Goal: Task Accomplishment & Management: Use online tool/utility

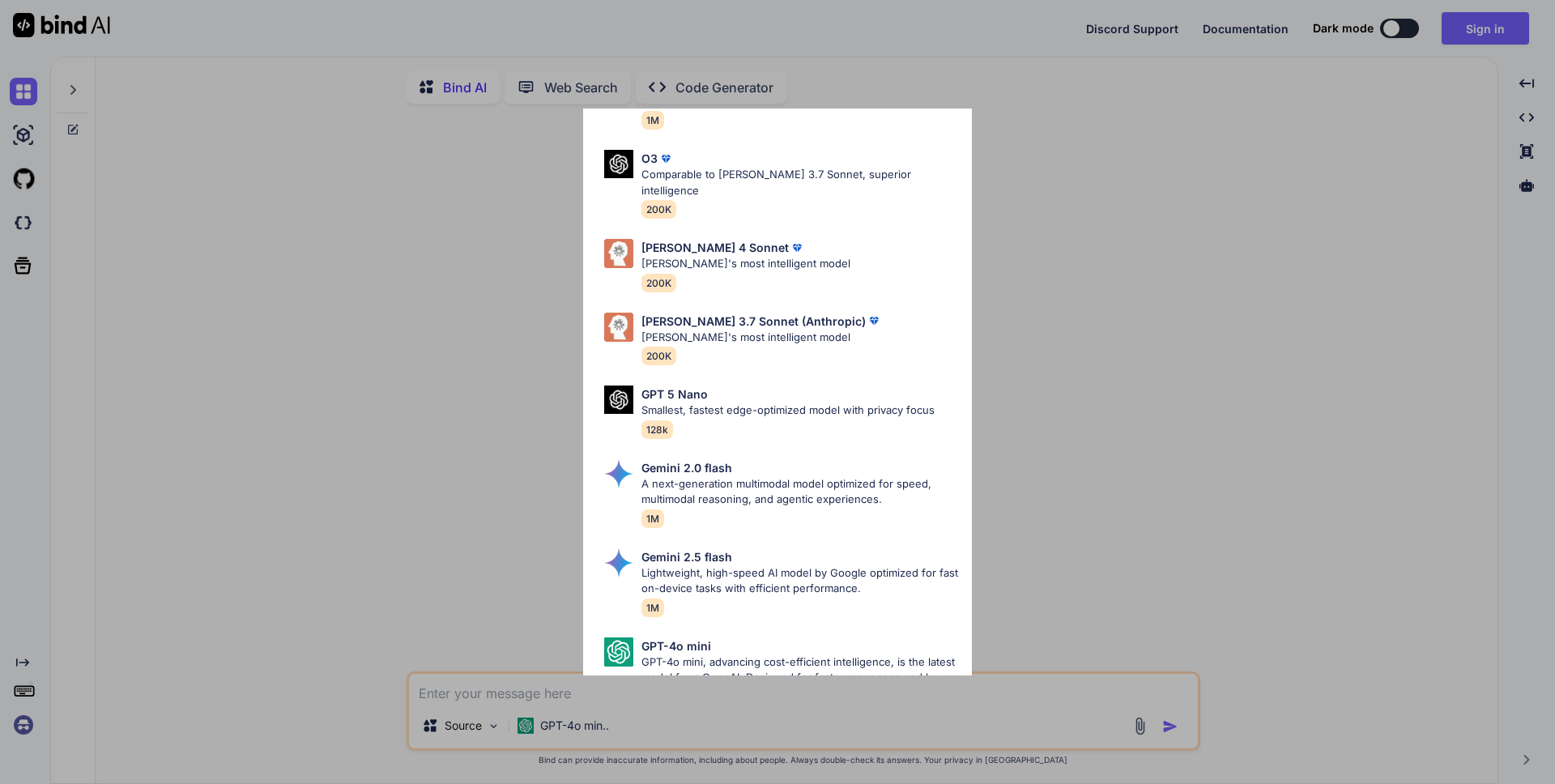
scroll to position [800, 0]
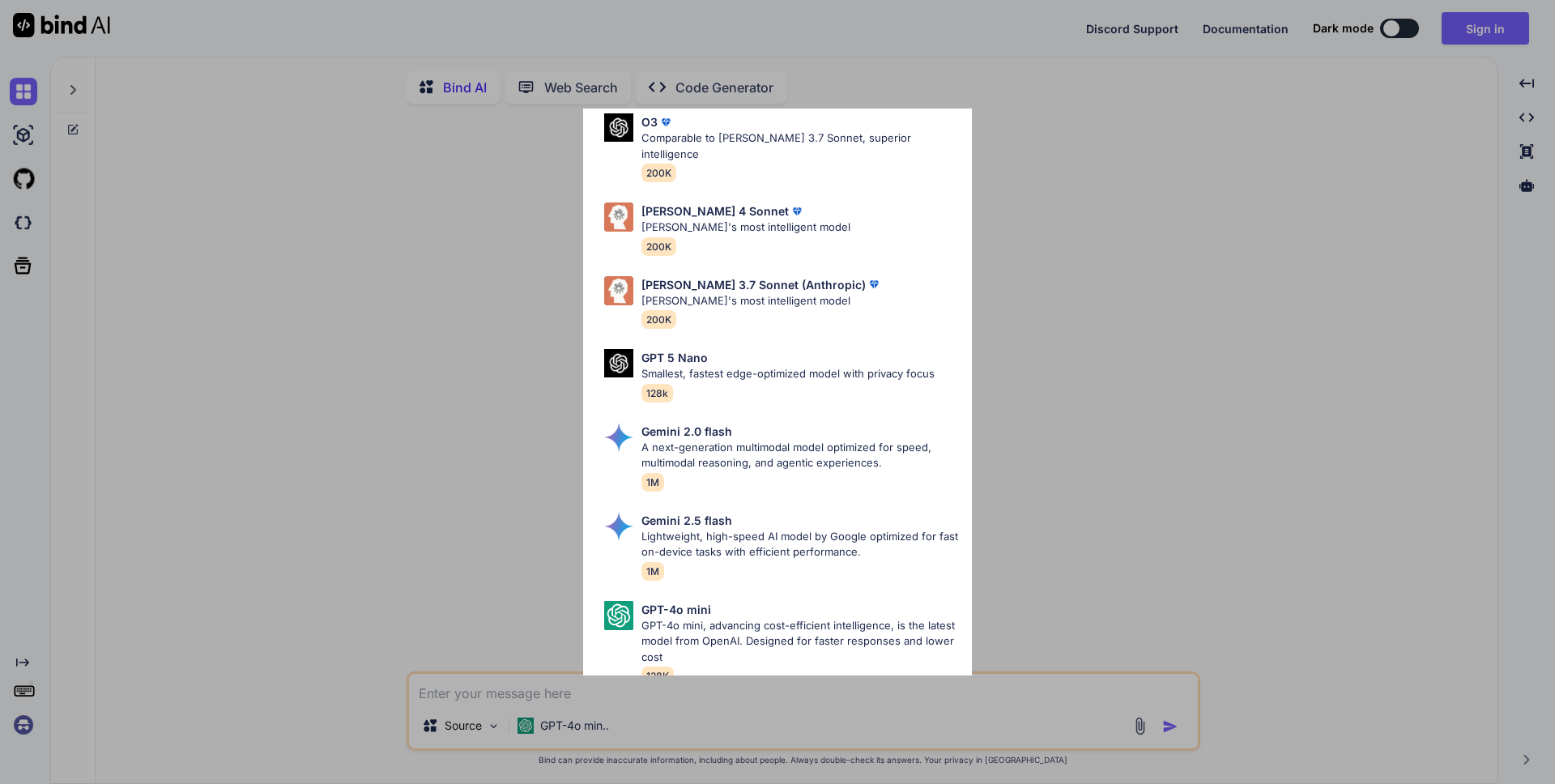
click at [380, 392] on div "All GPT 5 Mini Smaller, fast variant balancing speed and capability for light t…" at bounding box center [778, 392] width 1555 height 784
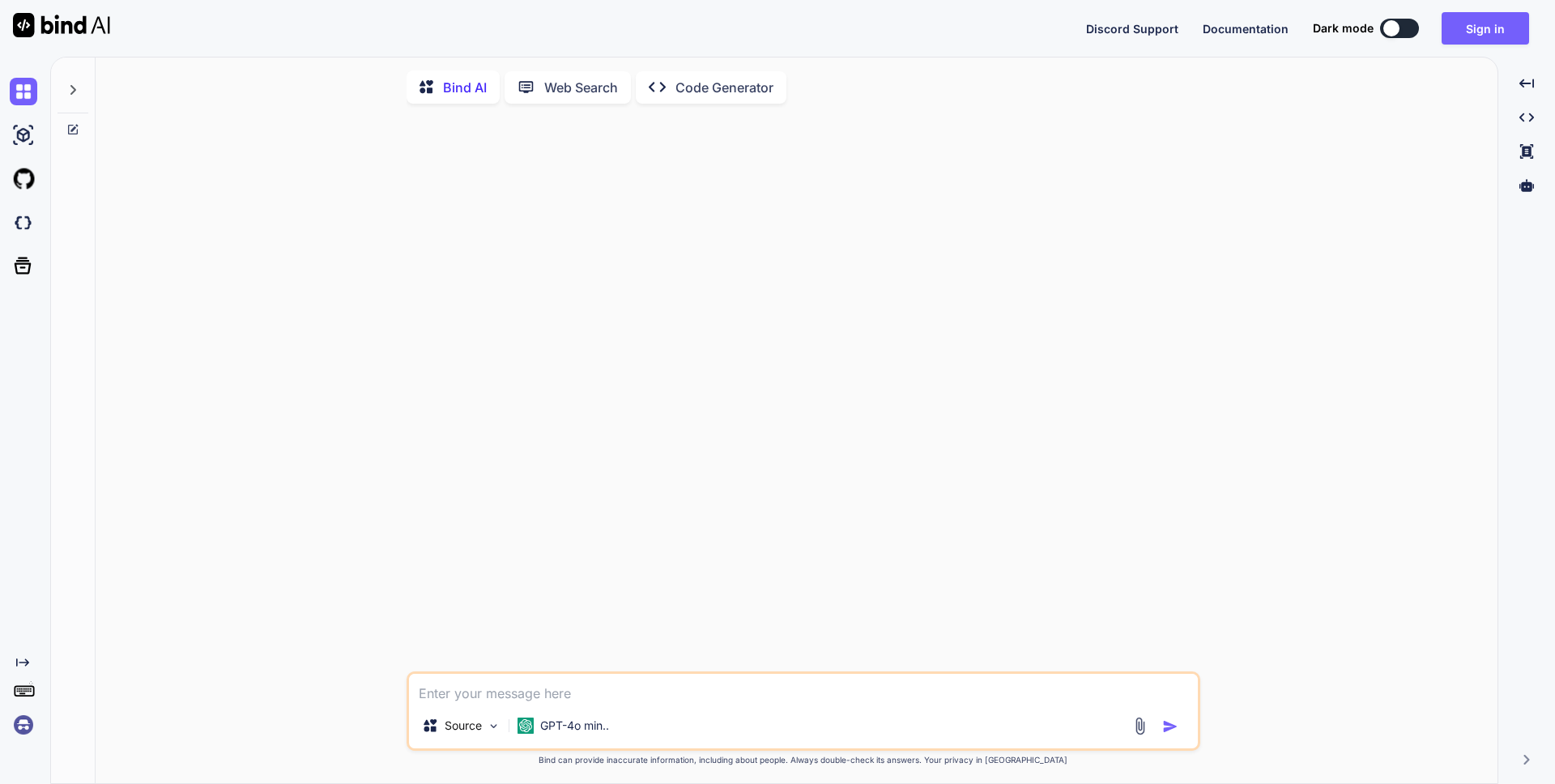
type textarea "x"
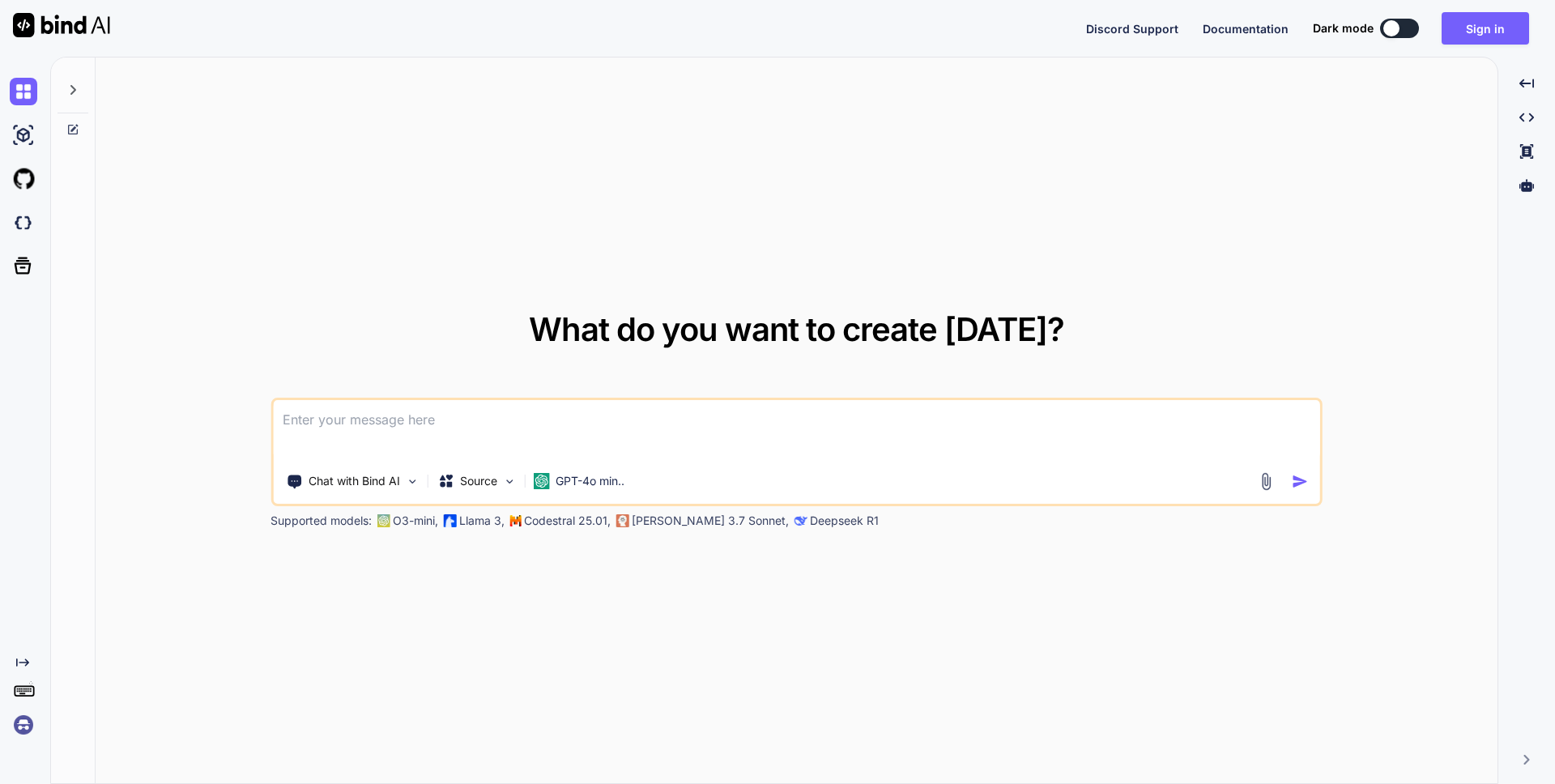
type textarea "x"
drag, startPoint x: 755, startPoint y: 431, endPoint x: 746, endPoint y: 430, distance: 9.1
click at [754, 431] on textarea at bounding box center [797, 430] width 1048 height 60
paste textarea
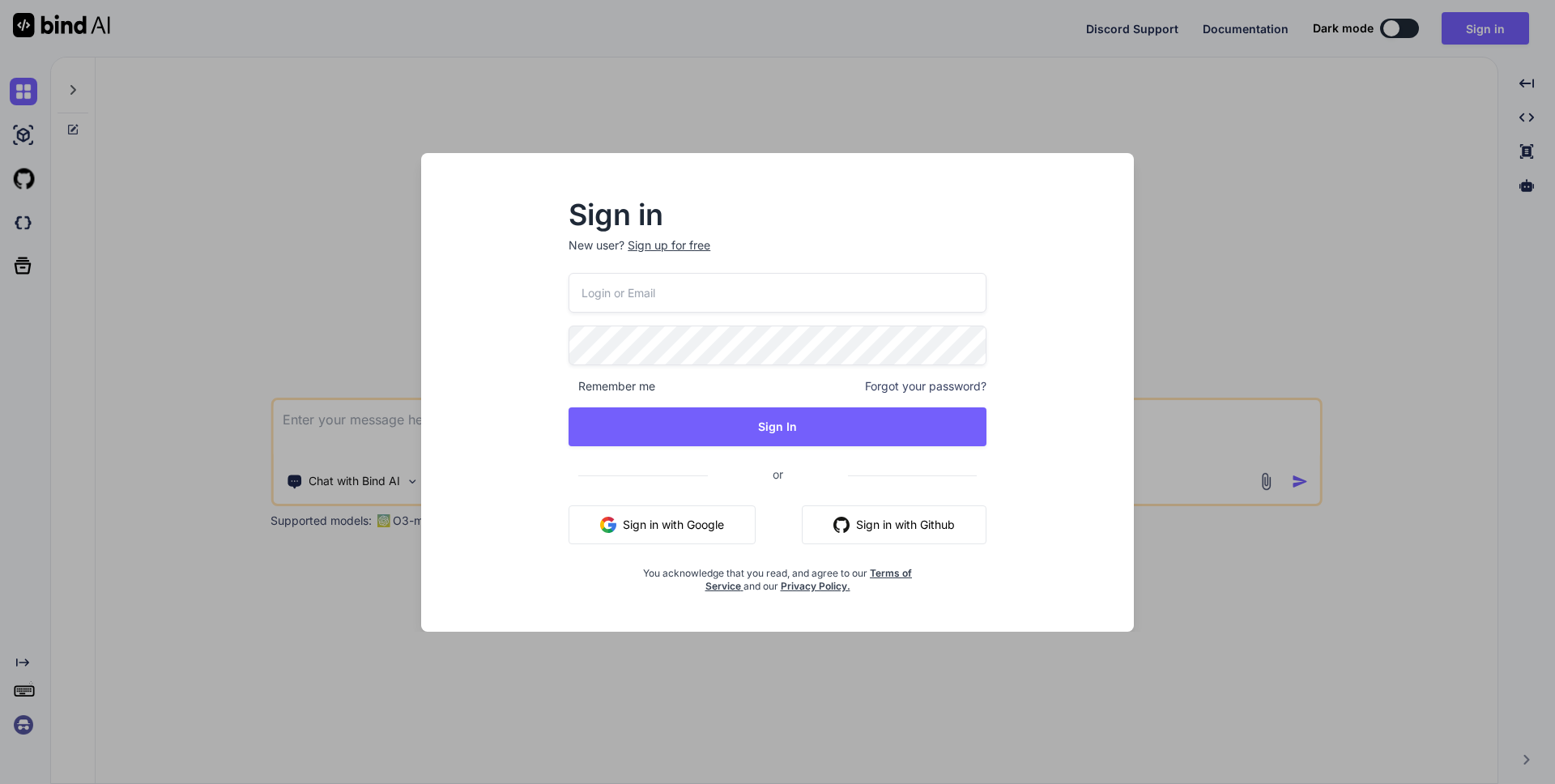
click at [372, 344] on div "Sign in New user? Sign up for free Remember me Forgot your password? Sign In or…" at bounding box center [778, 392] width 1555 height 784
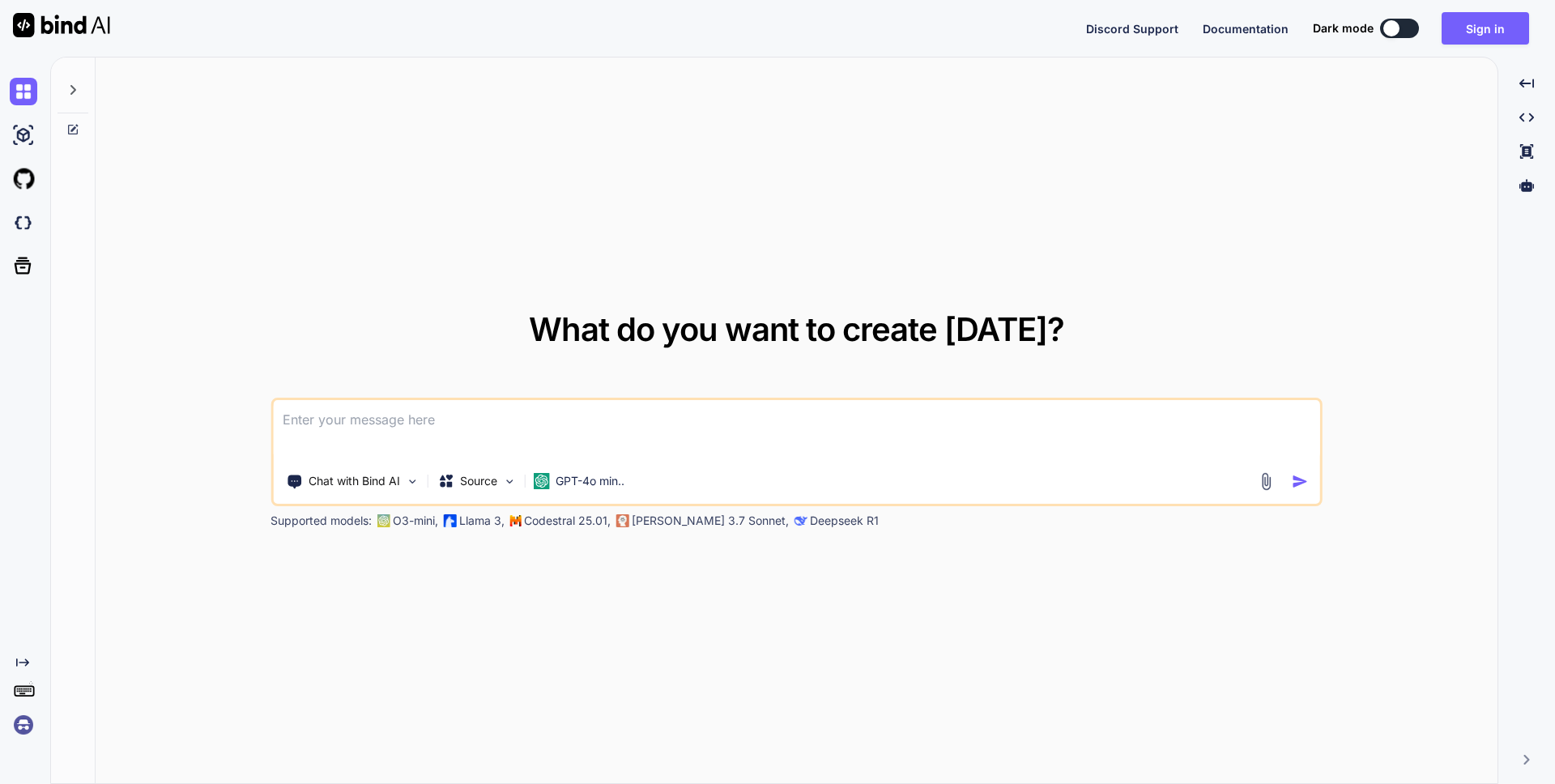
click at [386, 437] on textarea at bounding box center [797, 430] width 1048 height 60
paste textarea
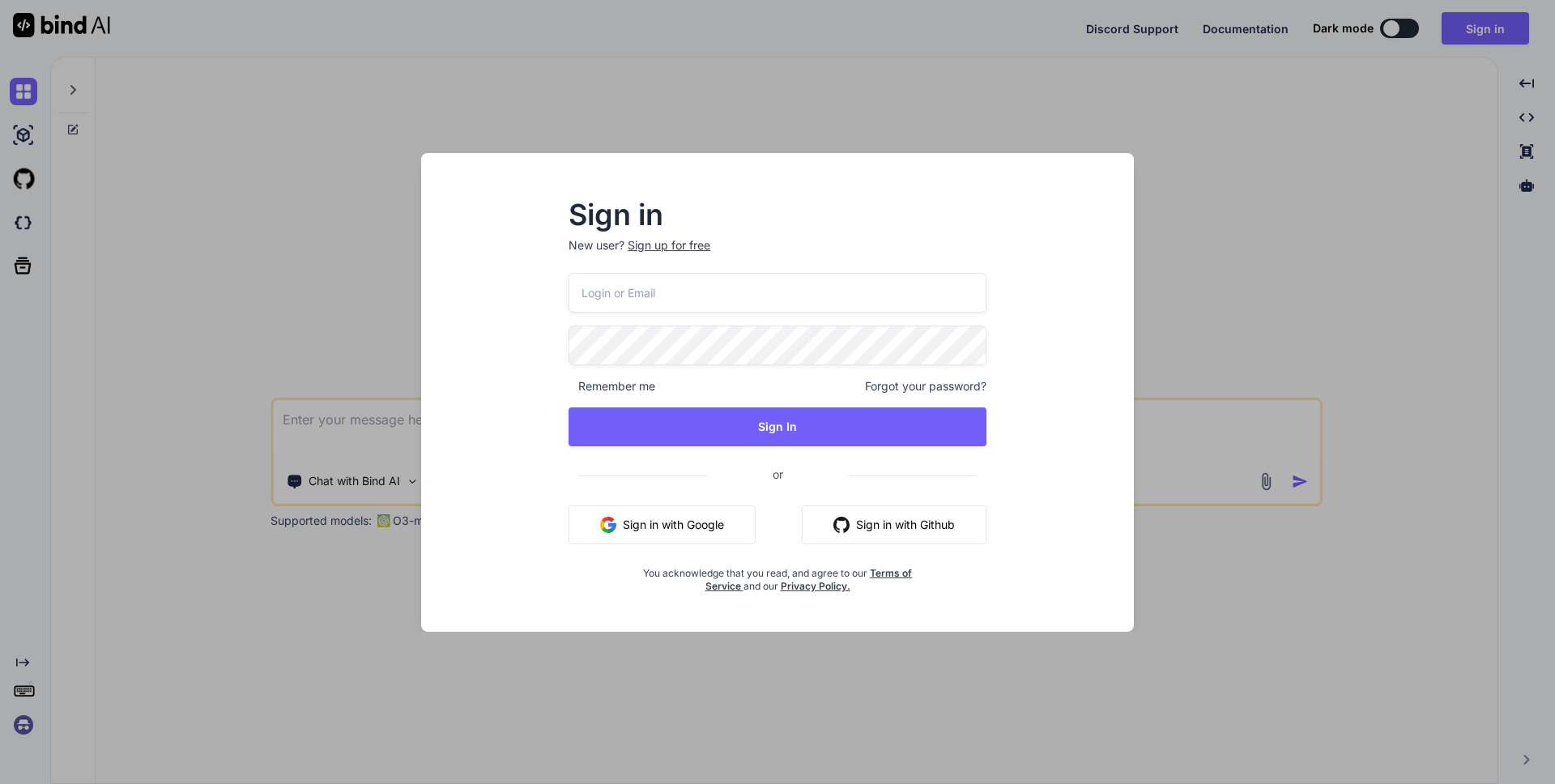
click at [669, 240] on div "Sign up for free" at bounding box center [668, 245] width 82 height 16
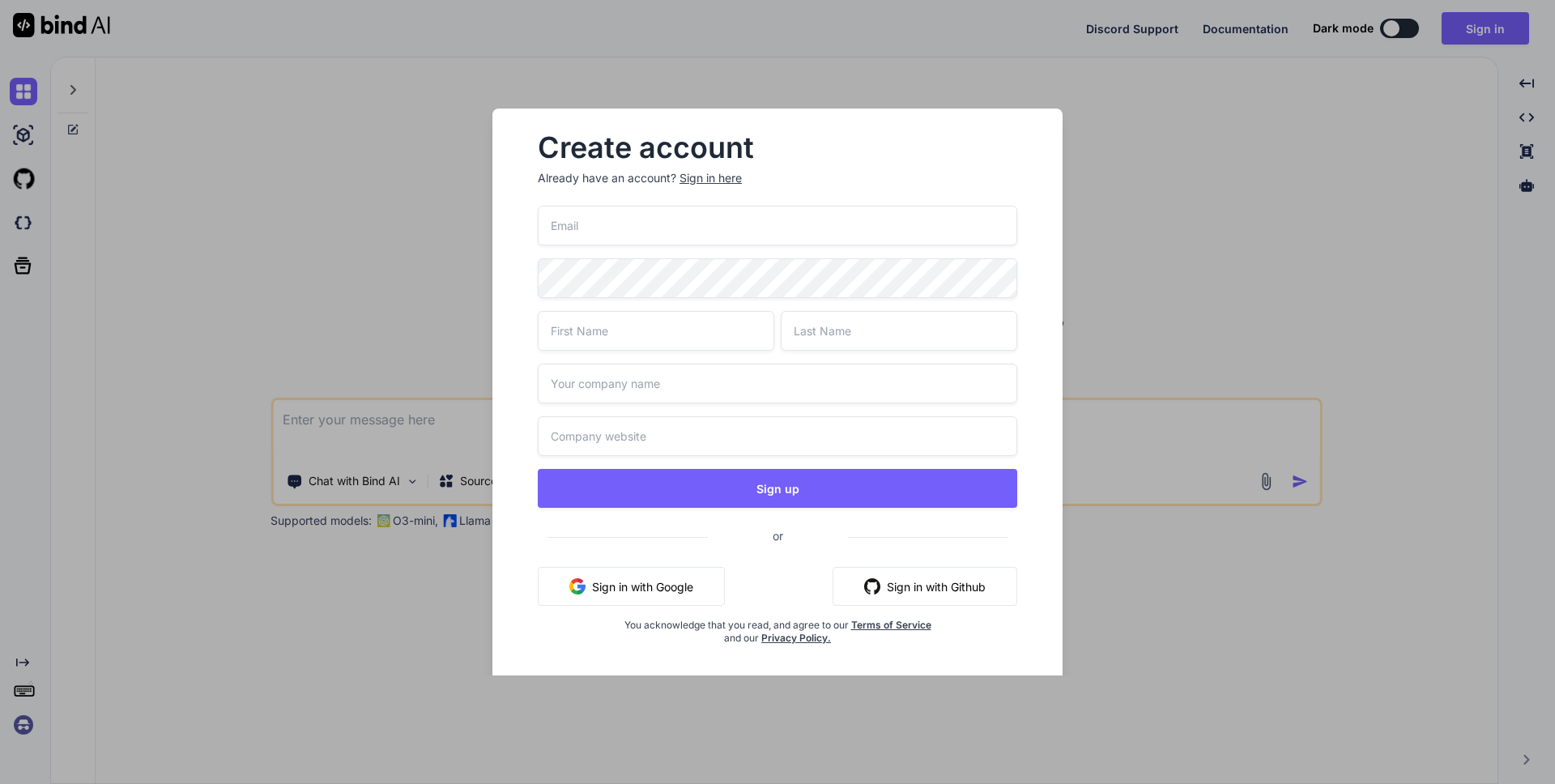
click at [1317, 251] on div "Create account Already have an account? Sign in here Sign up or Sign in with Go…" at bounding box center [778, 392] width 1555 height 784
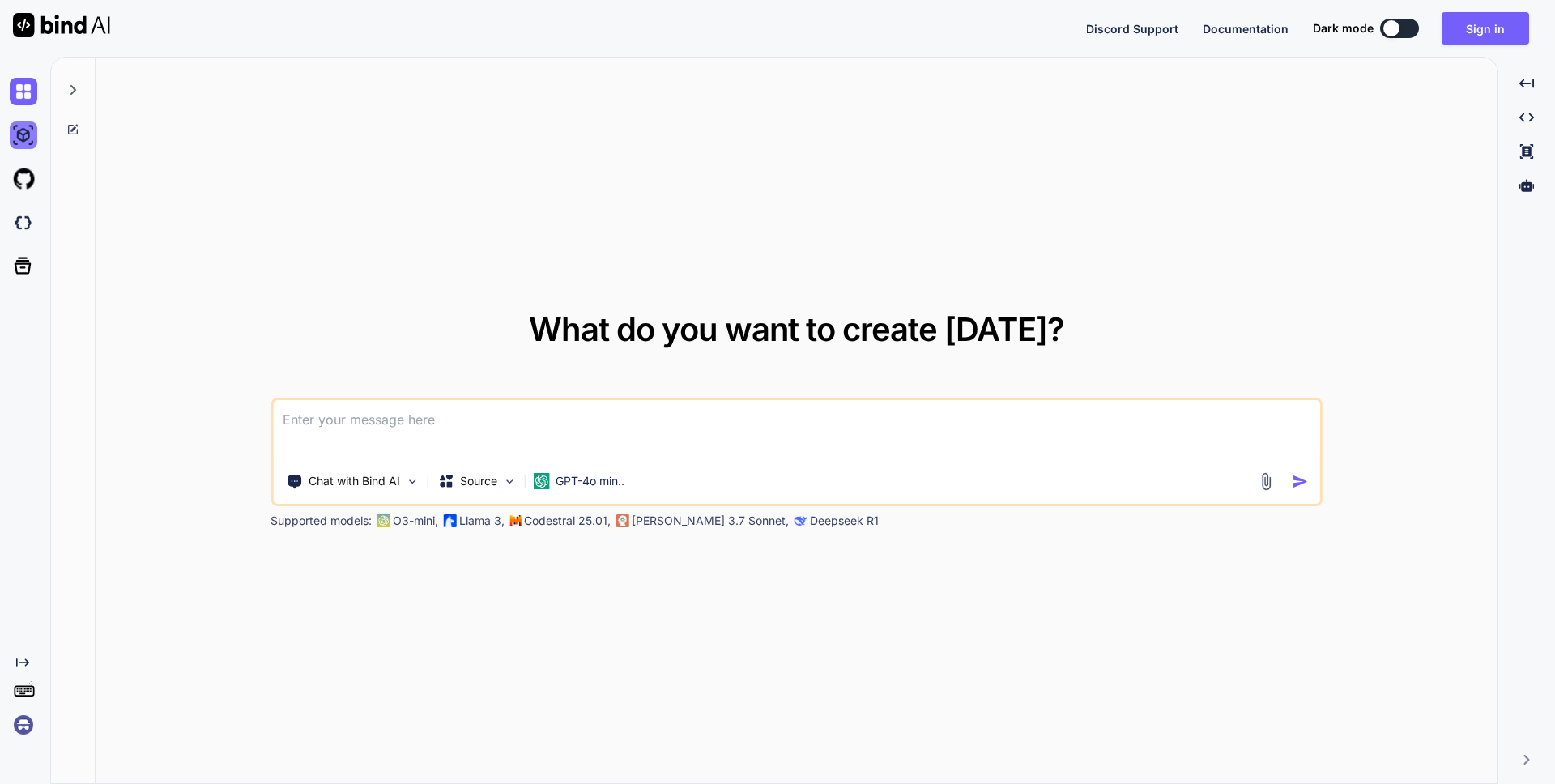
click at [24, 136] on img at bounding box center [23, 135] width 27 height 27
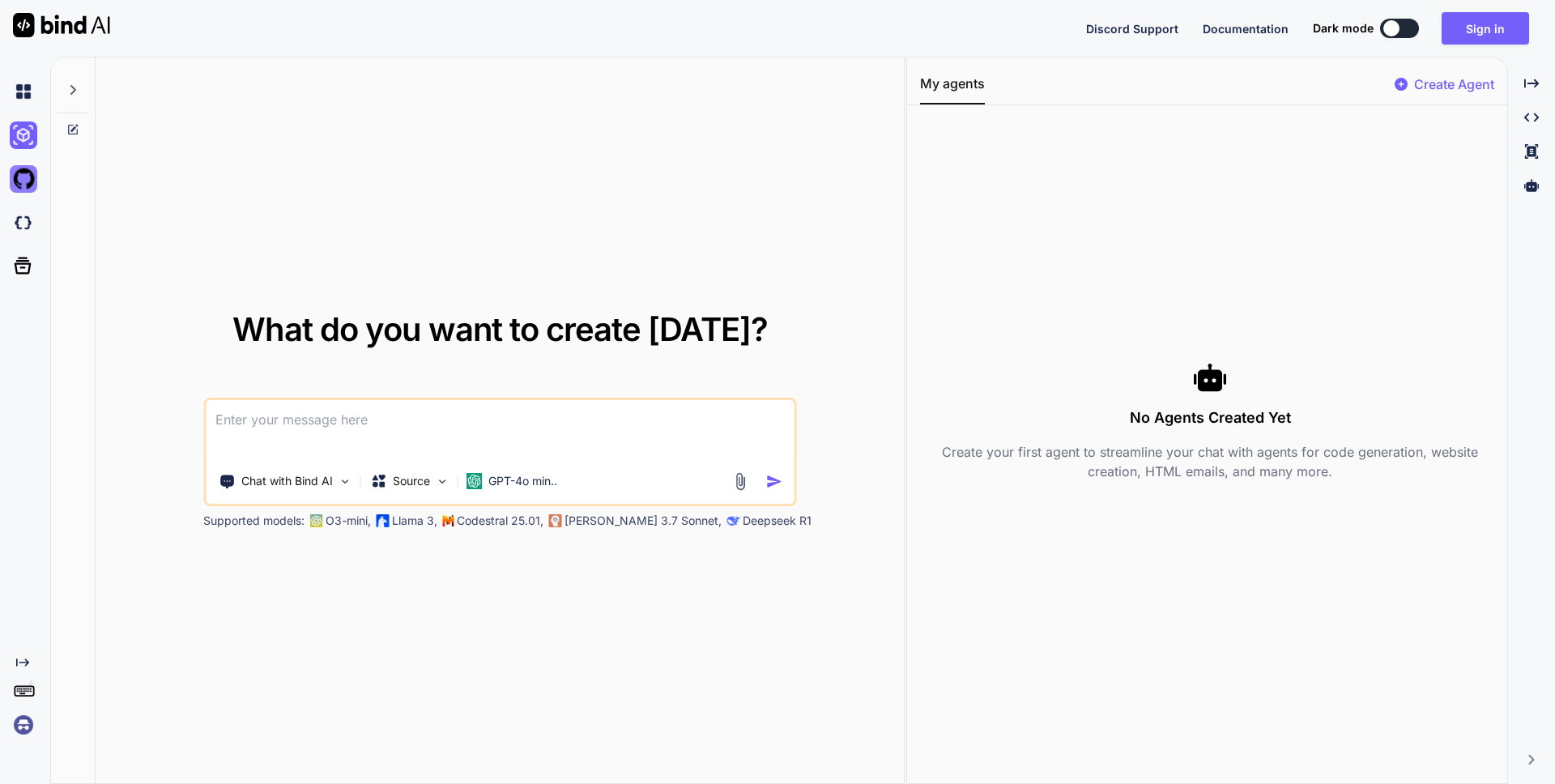
click at [18, 176] on img at bounding box center [23, 179] width 27 height 27
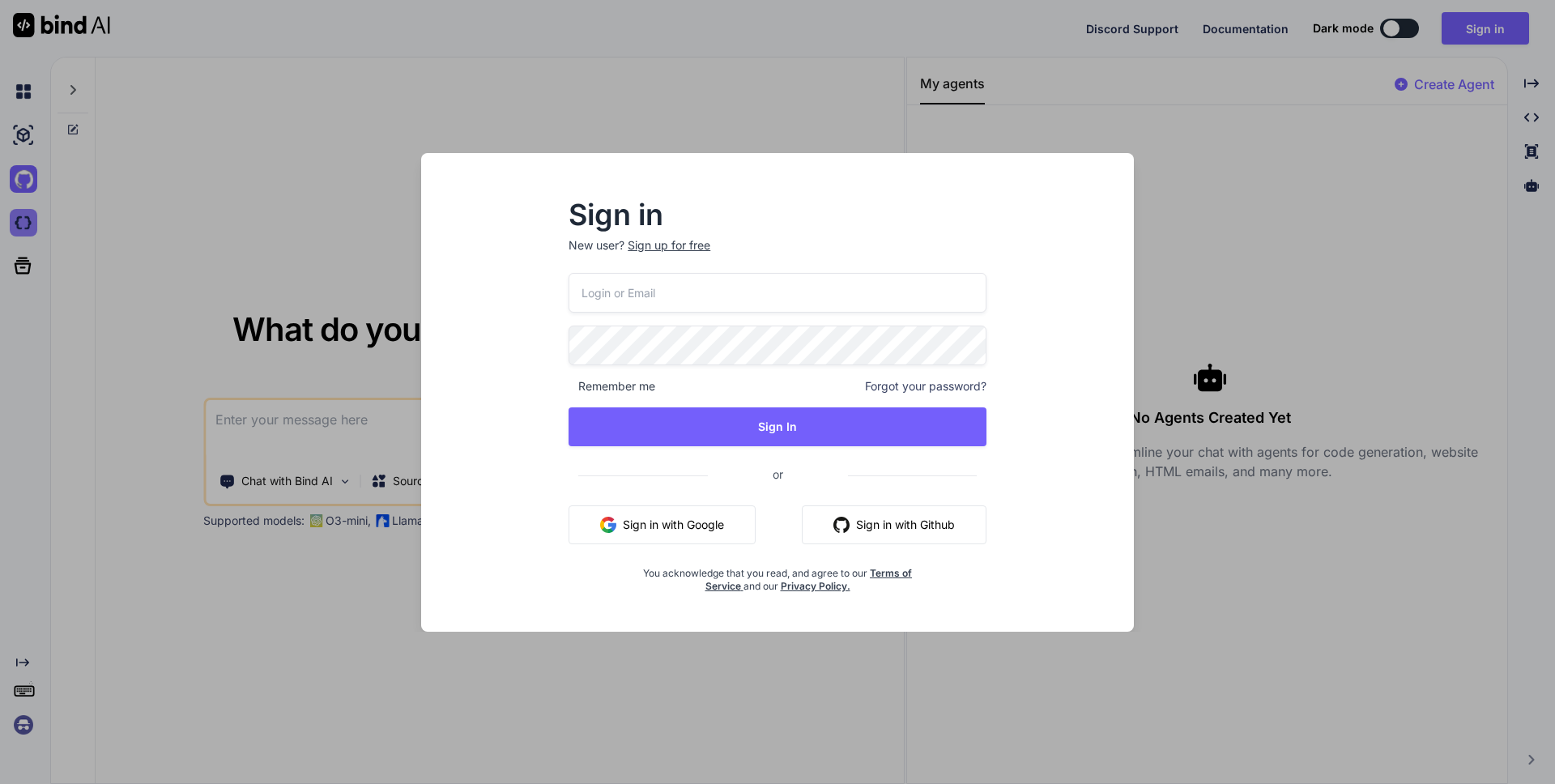
click at [23, 234] on div "Sign in New user? Sign up for free Remember me Forgot your password? Sign In or…" at bounding box center [778, 392] width 1555 height 784
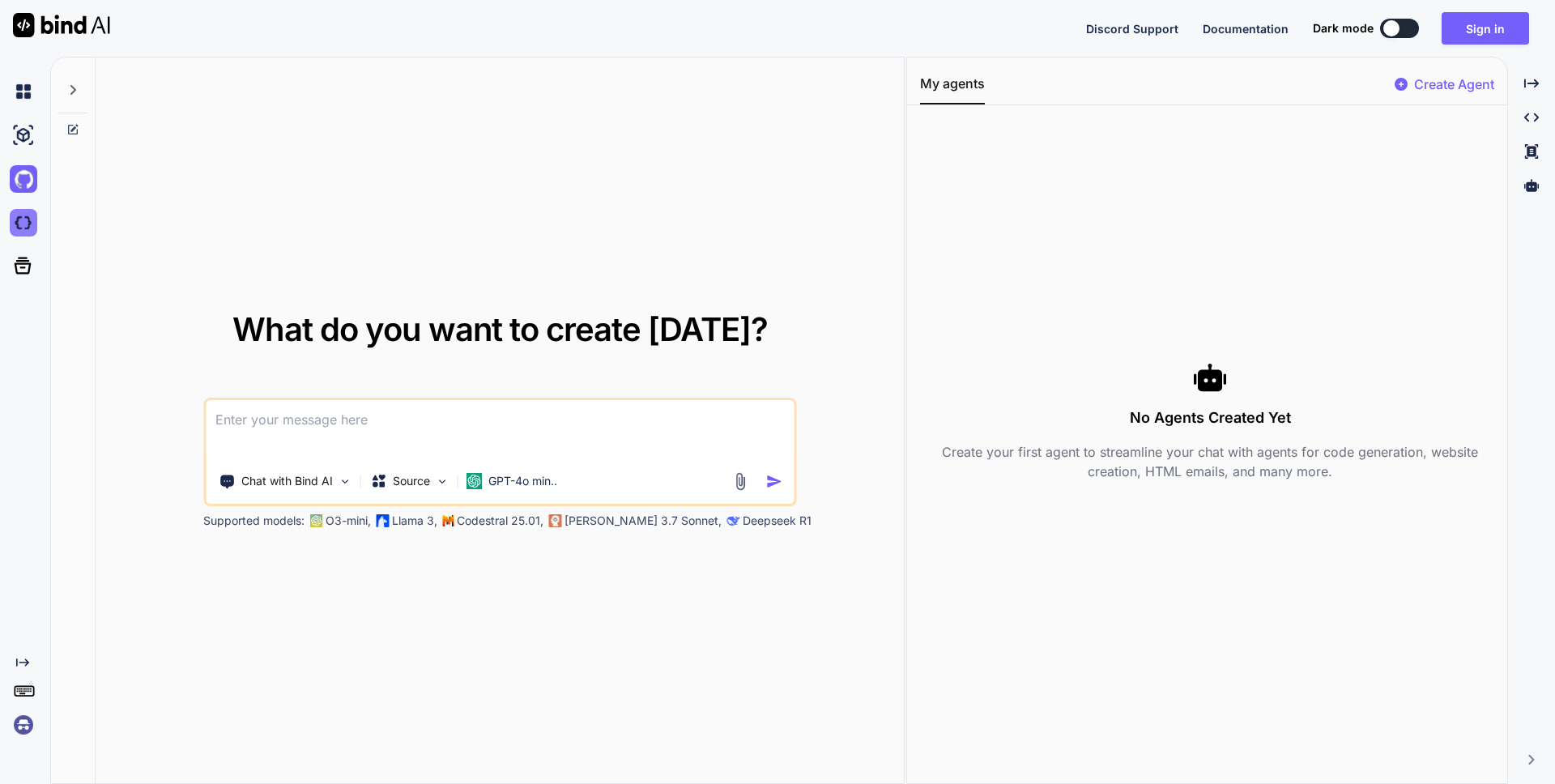
click at [22, 234] on img at bounding box center [23, 223] width 27 height 27
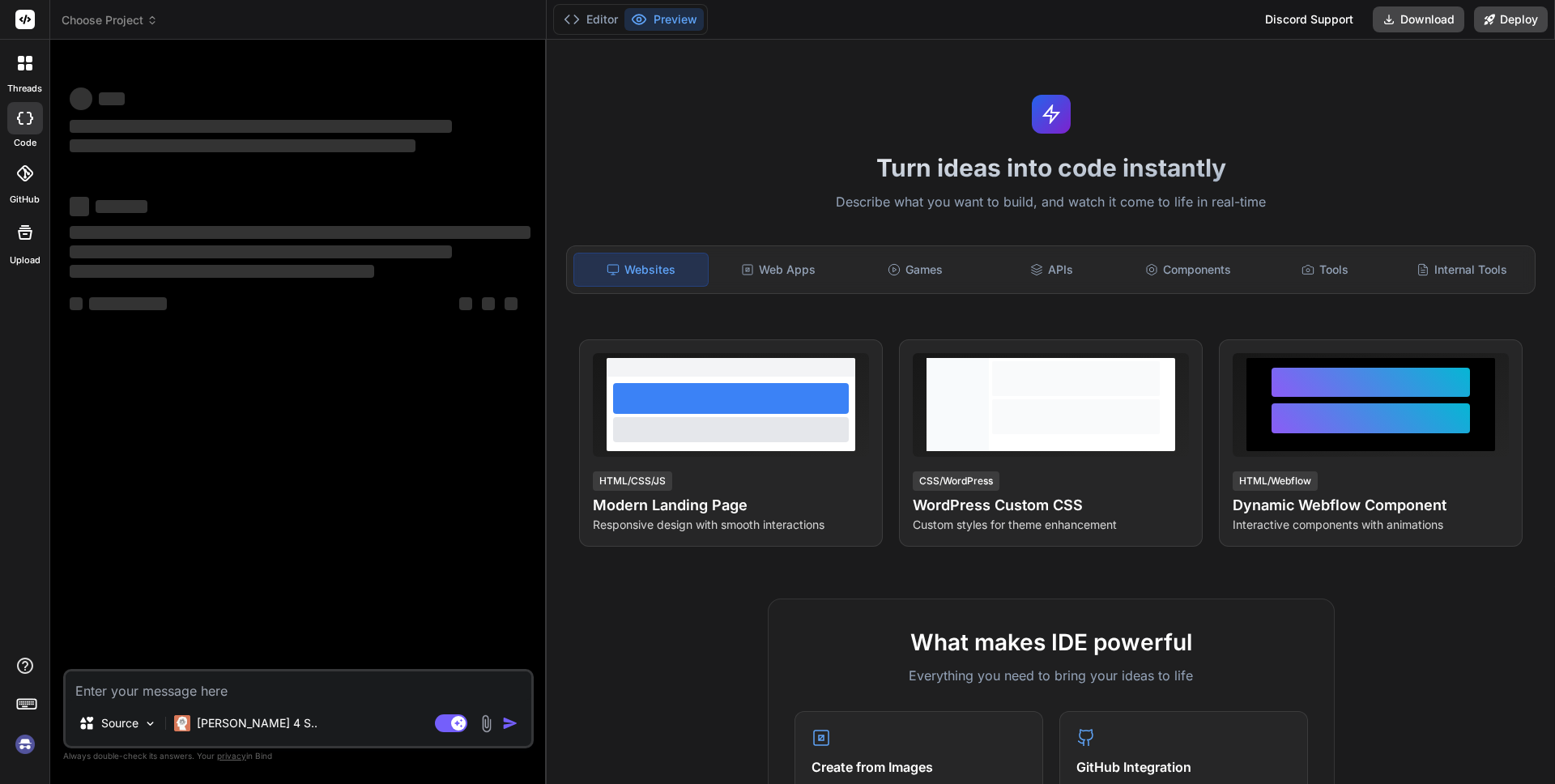
type textarea "x"
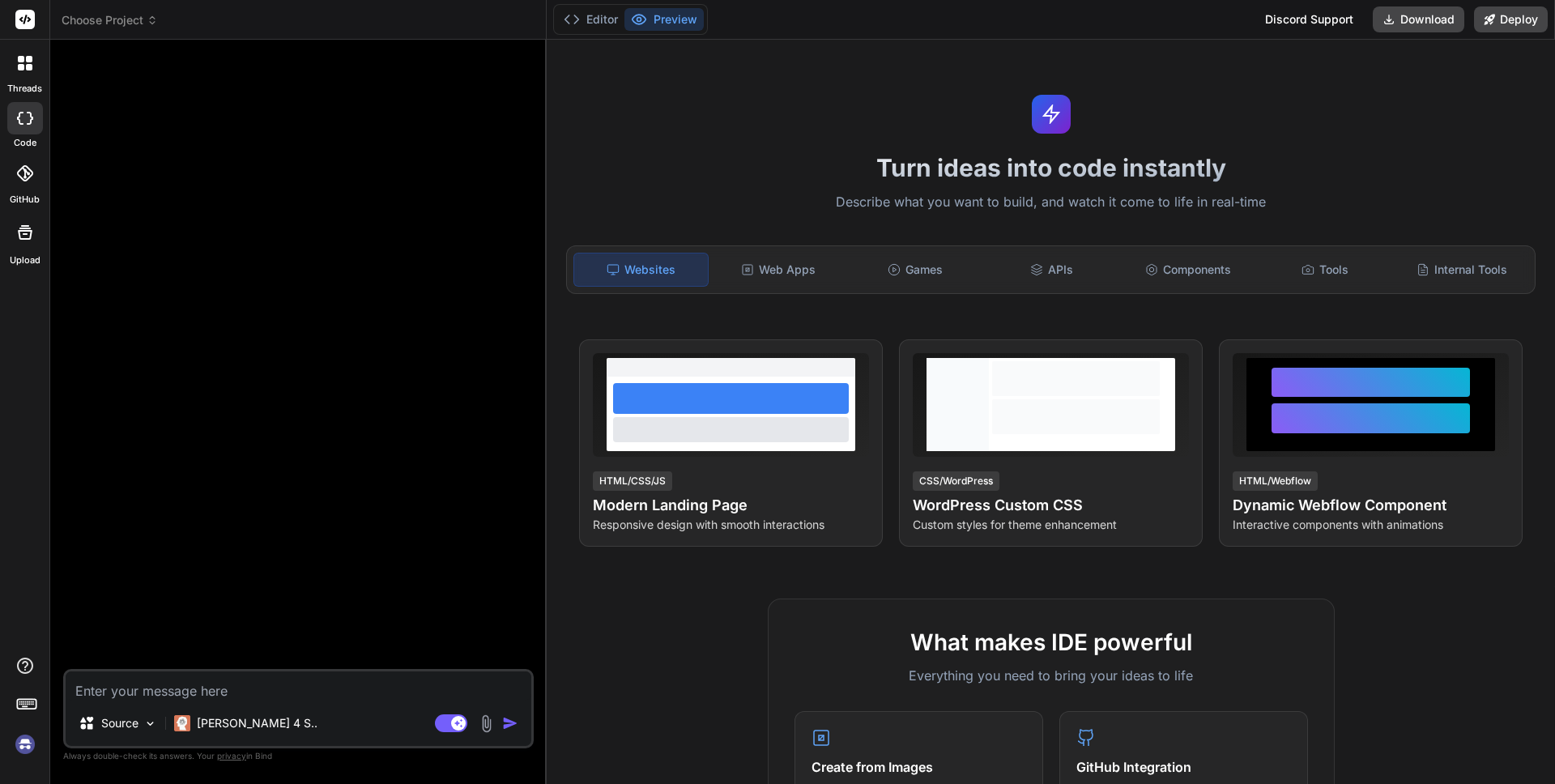
click at [370, 691] on textarea at bounding box center [298, 686] width 466 height 29
type textarea "Build a Laravel CRUD interface for managing "Projects". - Model: Project { id, …"
type textarea "x"
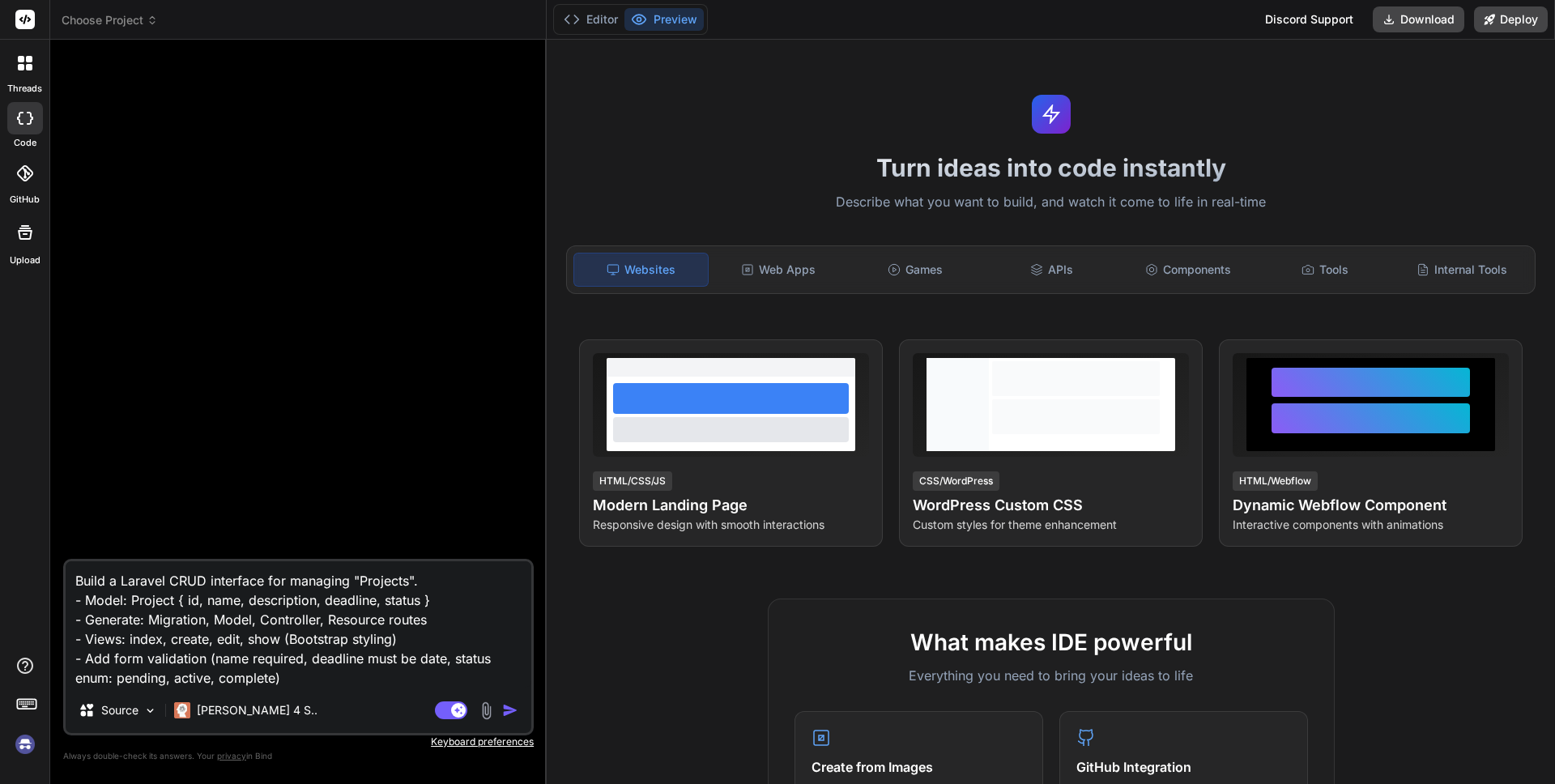
type textarea "Build a Laravel CRUD interface for managing "Projects". - Model: Project { id, …"
click at [504, 714] on img "button" at bounding box center [510, 709] width 16 height 16
type textarea "x"
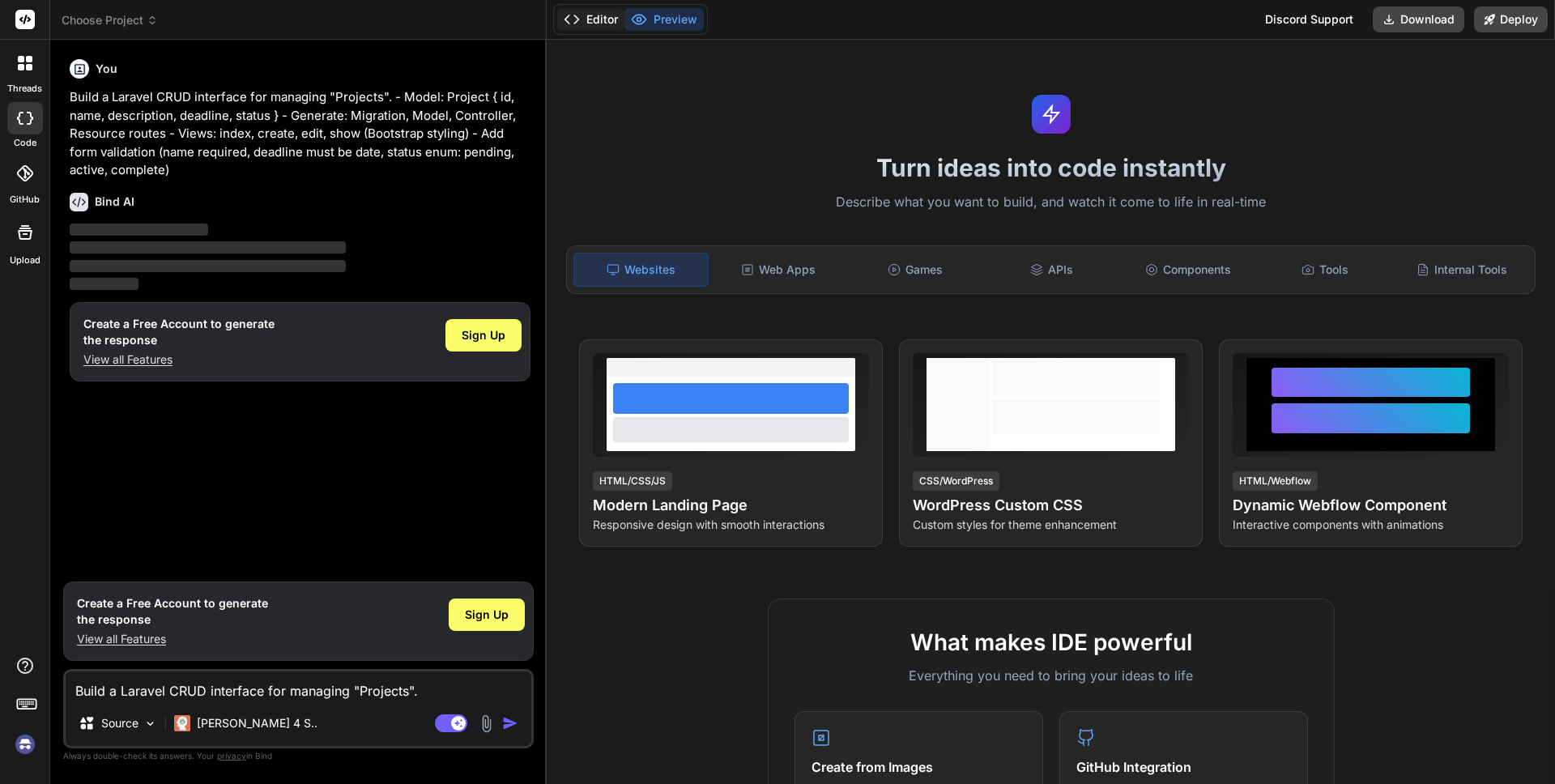
click at [595, 20] on button "Editor" at bounding box center [591, 18] width 67 height 22
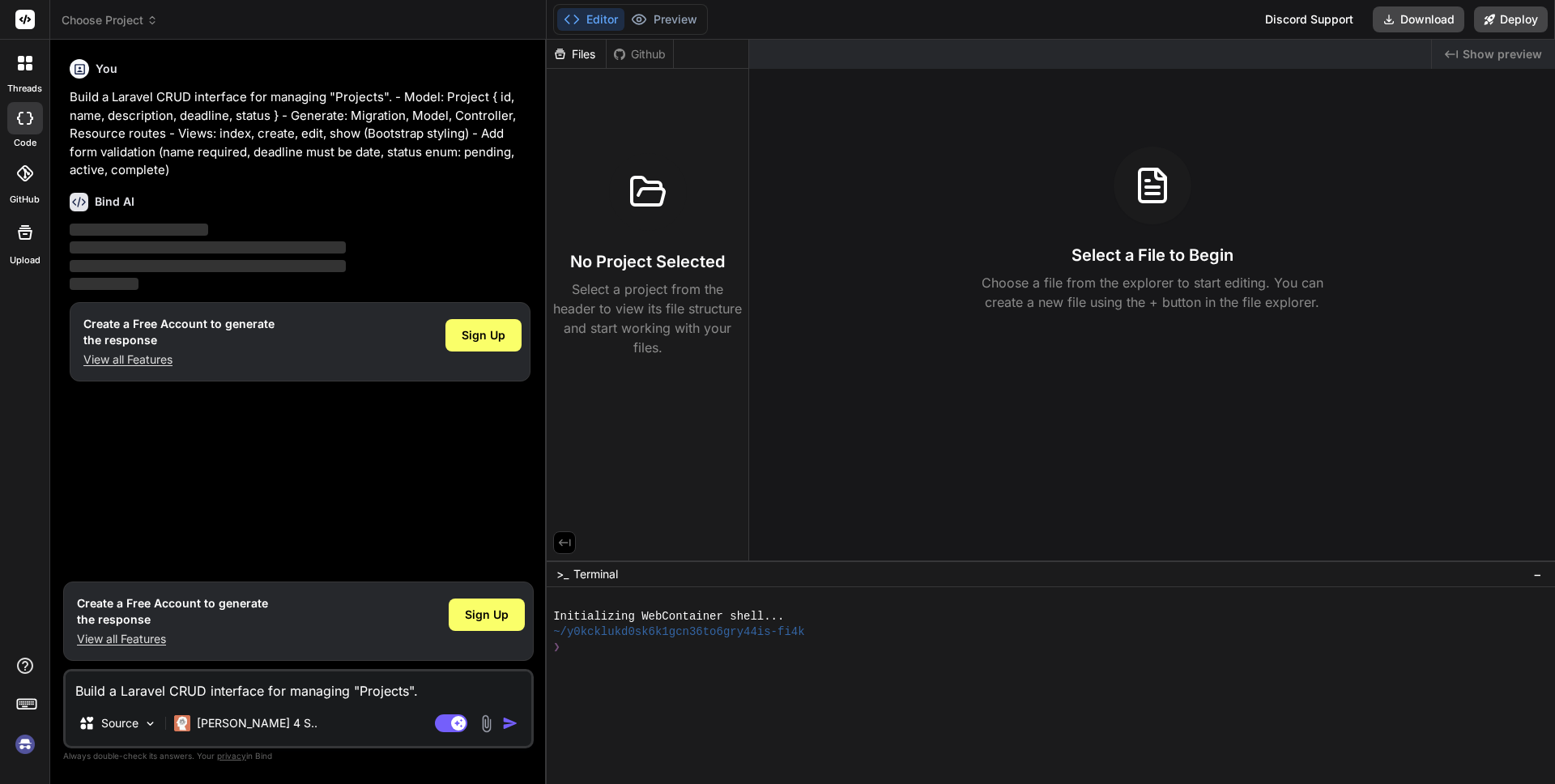
click at [32, 746] on img at bounding box center [25, 744] width 27 height 27
